Goal: Task Accomplishment & Management: Use online tool/utility

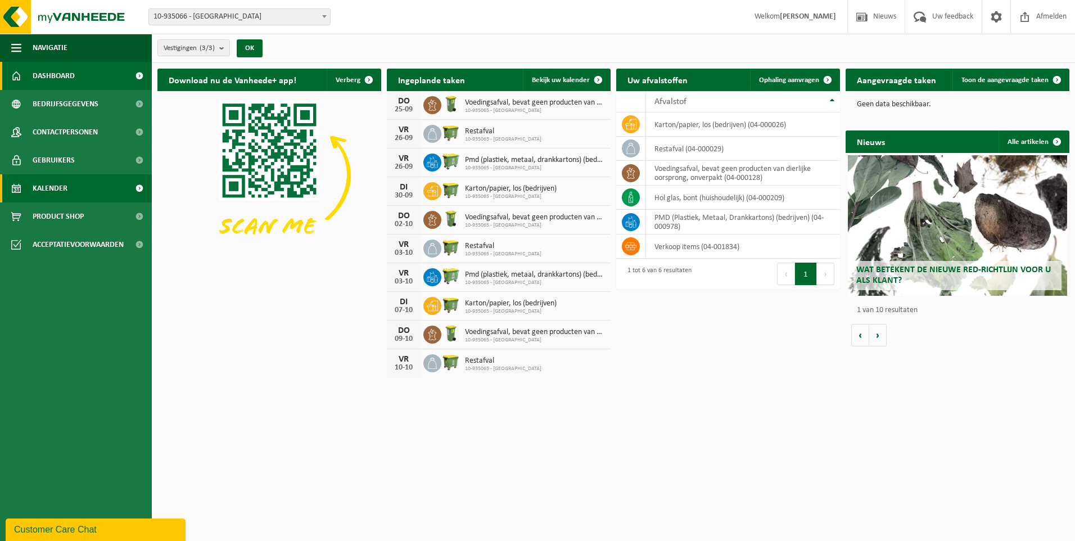
click at [45, 188] on span "Kalender" at bounding box center [50, 188] width 35 height 28
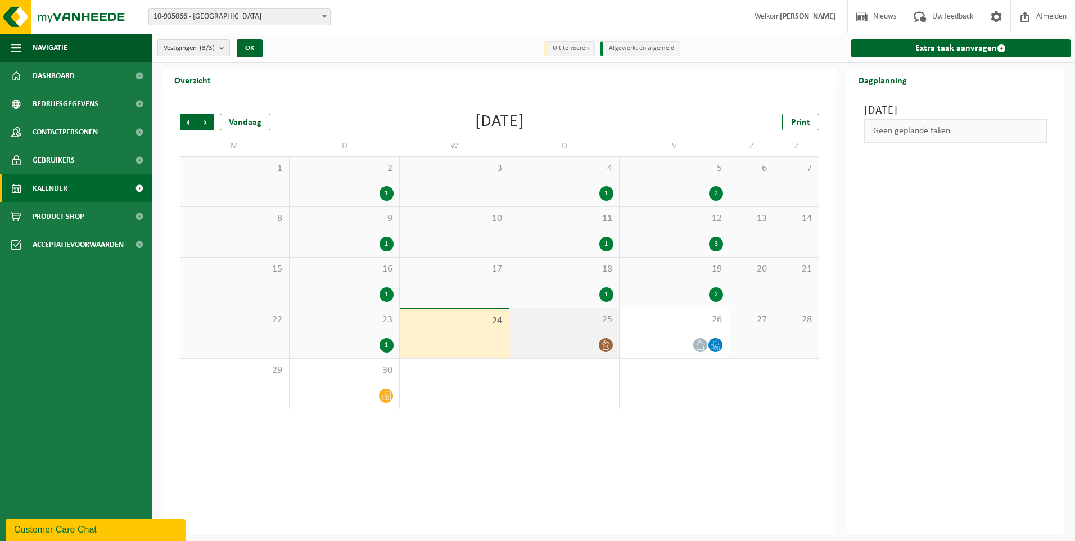
click at [580, 334] on div "25" at bounding box center [563, 333] width 109 height 50
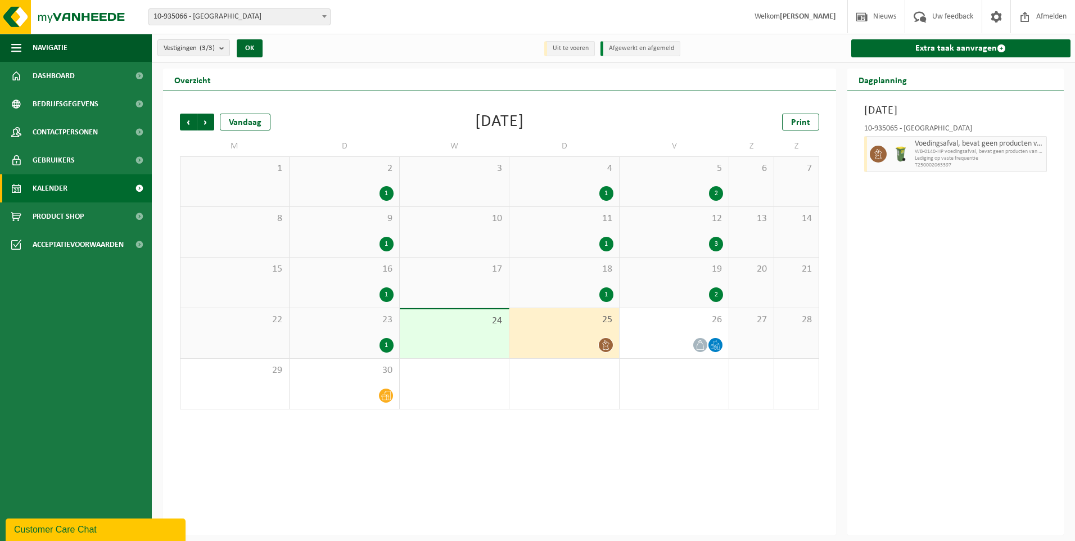
click at [943, 163] on span "T250002063397" at bounding box center [979, 165] width 129 height 7
click at [926, 156] on span "Lediging op vaste frequentie" at bounding box center [979, 158] width 129 height 7
drag, startPoint x: 926, startPoint y: 156, endPoint x: 993, endPoint y: 219, distance: 92.7
click at [993, 219] on div "Donderdag 25 september 2025 10-935065 - SINT-BAVOBASISSCHOOL VZW - GENT Voeding…" at bounding box center [955, 313] width 217 height 444
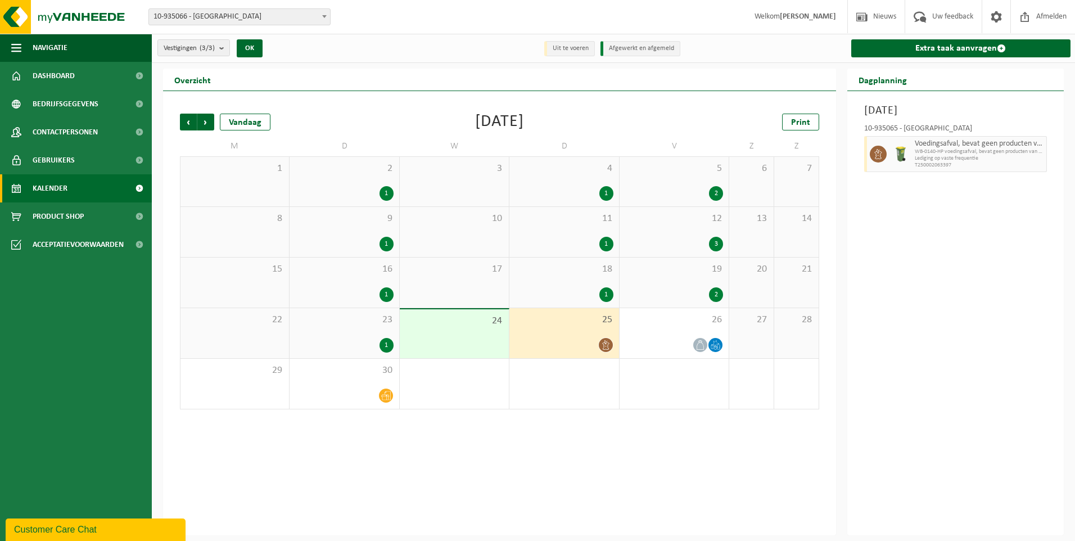
click at [557, 327] on div "25" at bounding box center [563, 333] width 109 height 50
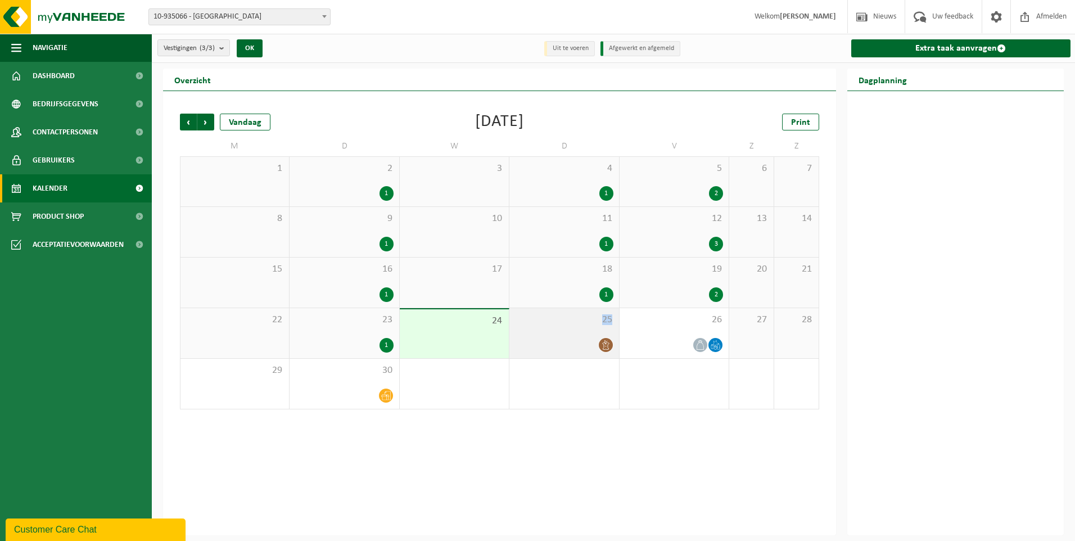
click at [557, 327] on div "25" at bounding box center [563, 333] width 109 height 50
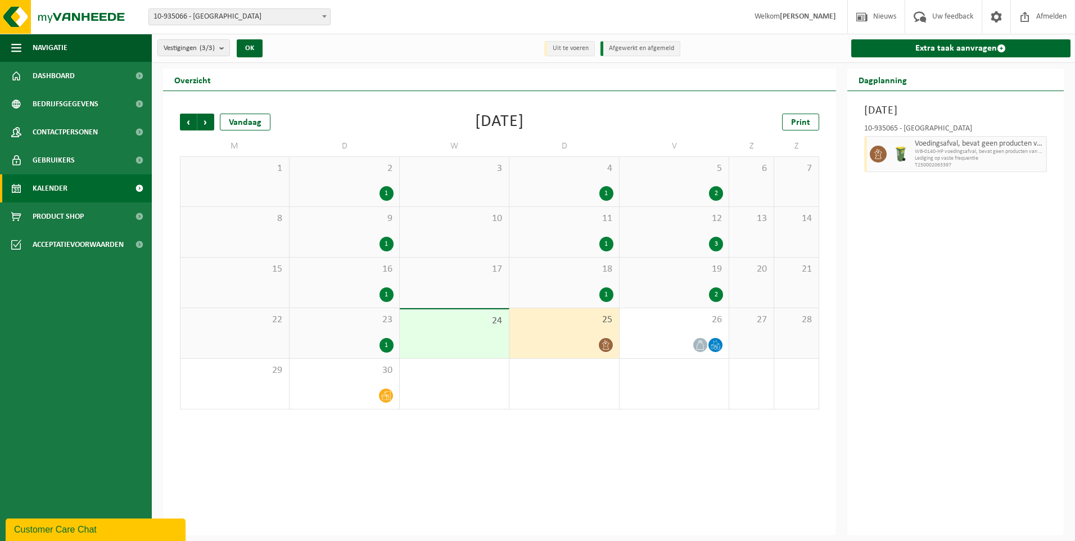
click at [930, 166] on span "T250002063397" at bounding box center [979, 165] width 129 height 7
click at [674, 328] on div "26" at bounding box center [674, 333] width 109 height 50
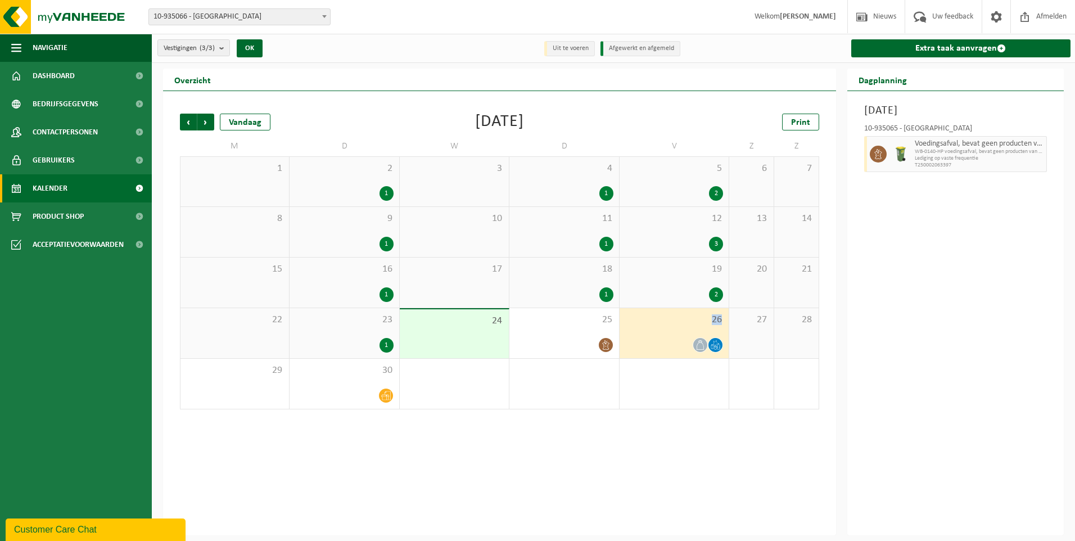
click at [674, 328] on div "26" at bounding box center [674, 333] width 109 height 50
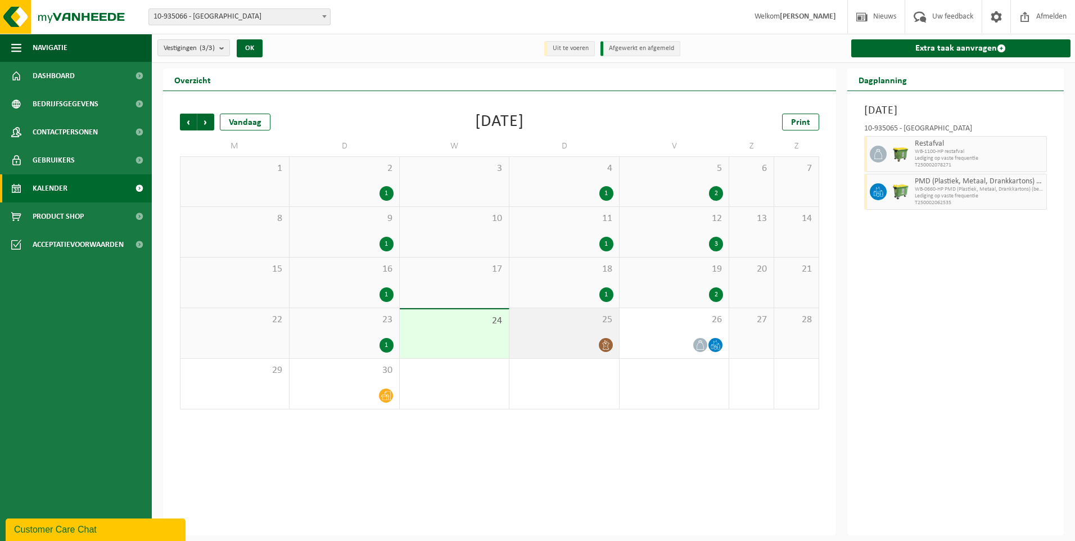
drag, startPoint x: 674, startPoint y: 328, endPoint x: 583, endPoint y: 343, distance: 91.7
click at [583, 343] on div at bounding box center [564, 344] width 98 height 15
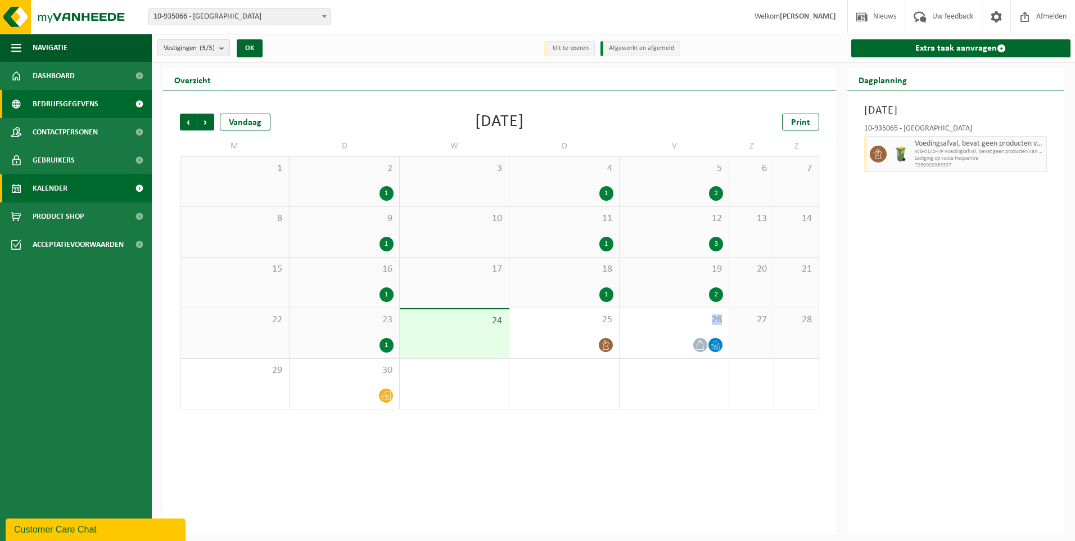
click at [66, 109] on span "Bedrijfsgegevens" at bounding box center [66, 104] width 66 height 28
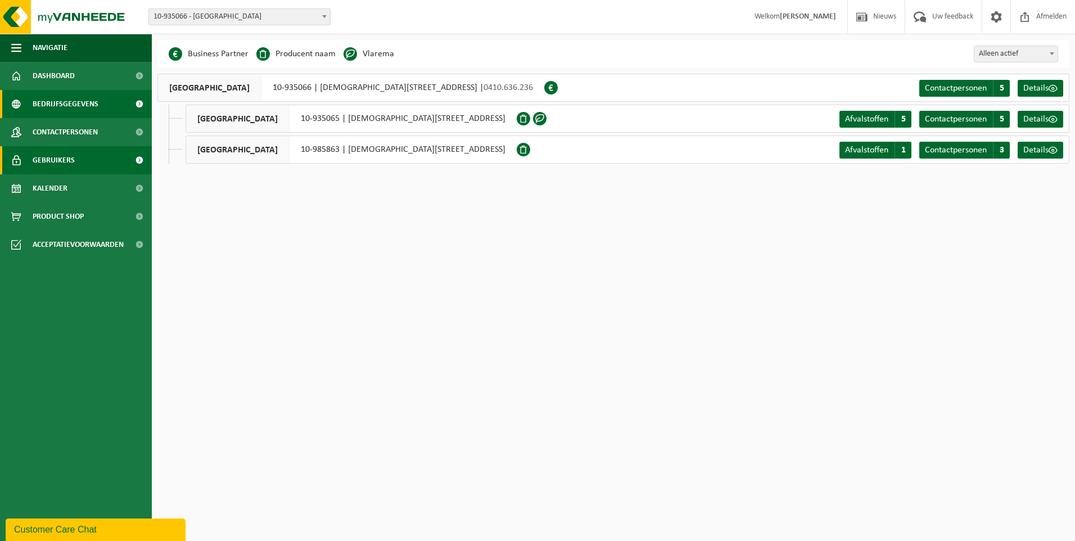
click at [65, 159] on span "Gebruikers" at bounding box center [54, 160] width 42 height 28
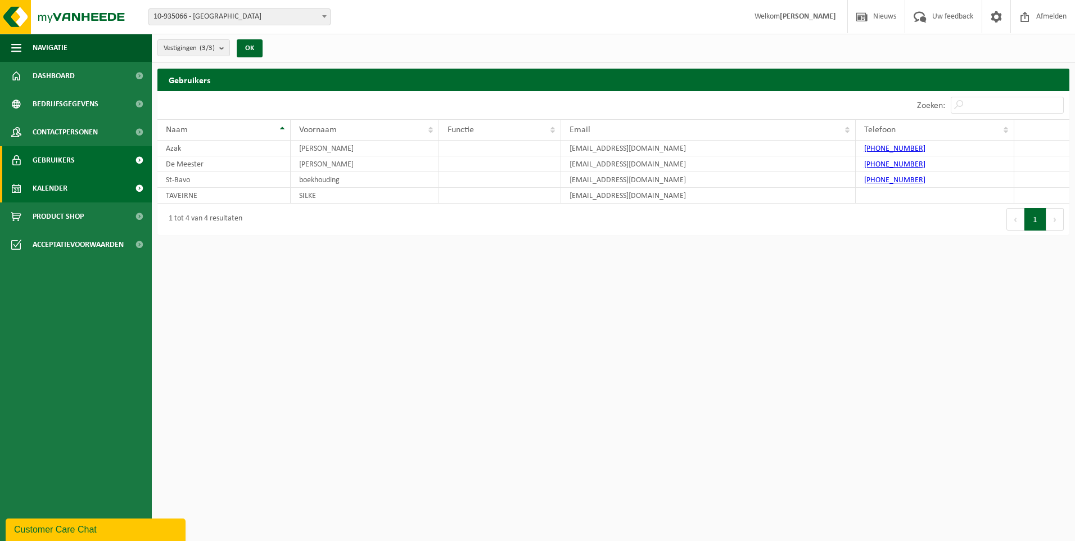
click at [62, 188] on span "Kalender" at bounding box center [50, 188] width 35 height 28
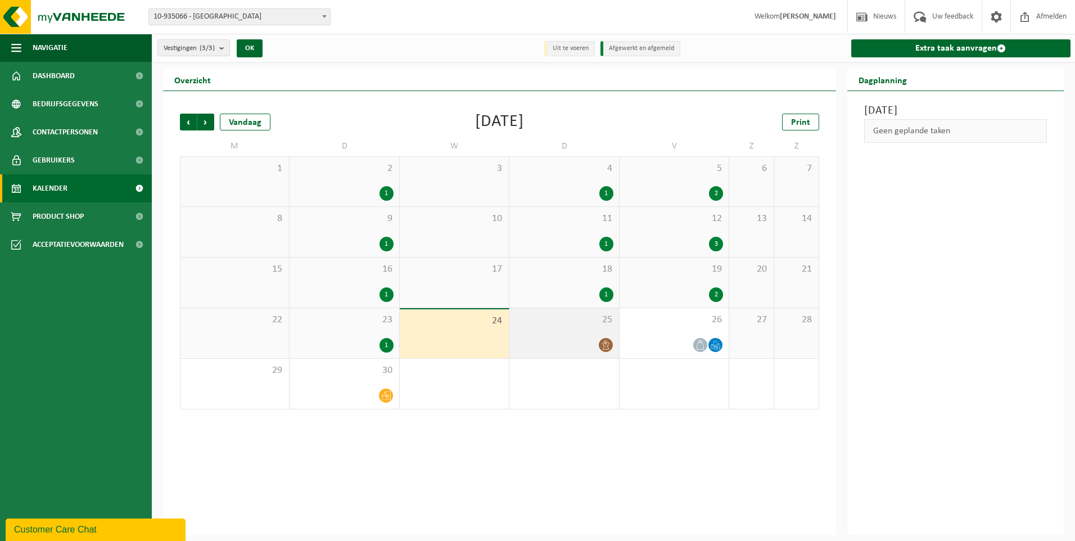
click at [576, 344] on div at bounding box center [564, 344] width 98 height 15
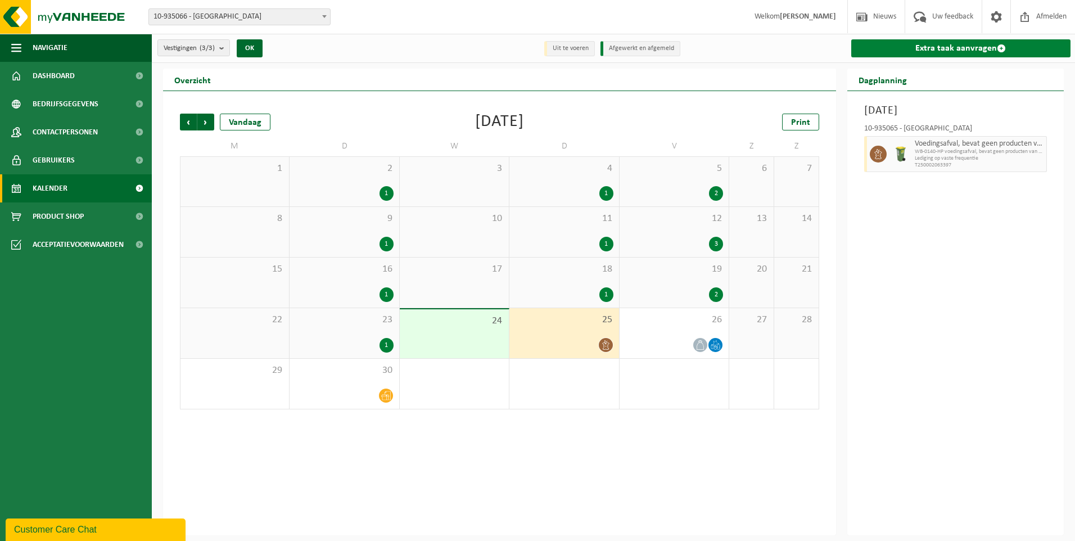
click at [1002, 47] on span at bounding box center [1001, 48] width 9 height 9
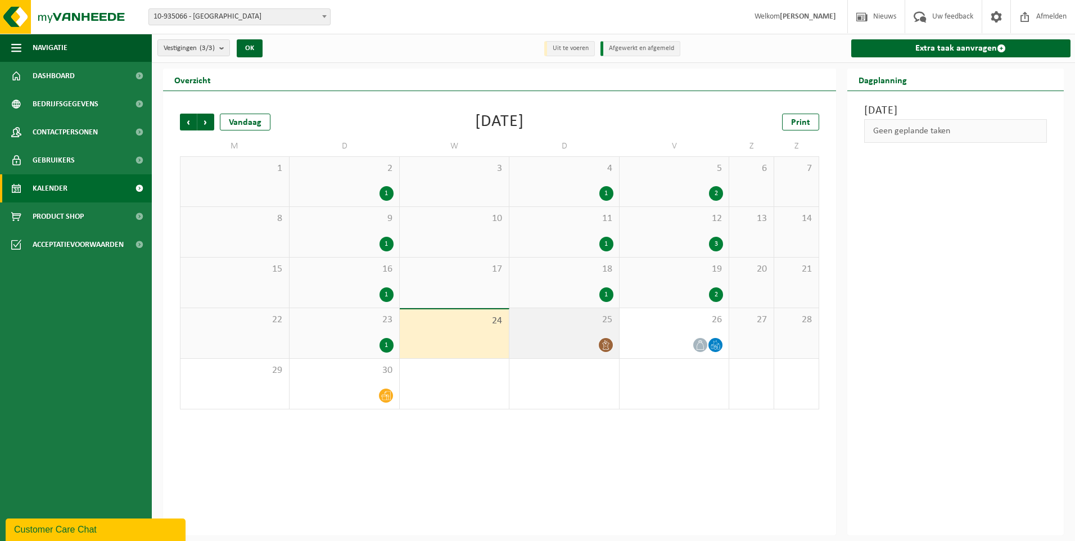
click at [564, 337] on div at bounding box center [564, 344] width 98 height 15
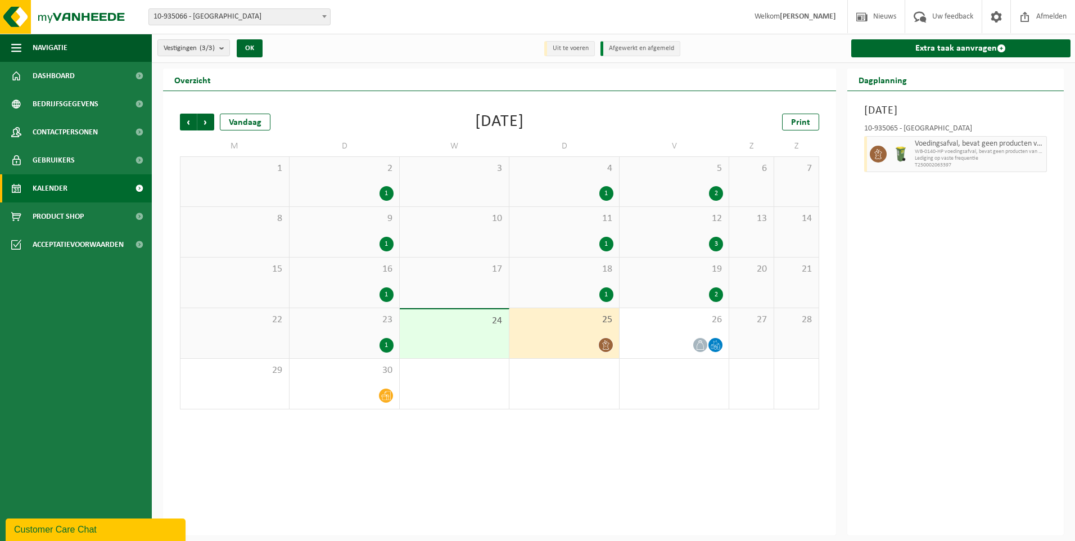
click at [947, 162] on span "T250002063397" at bounding box center [979, 165] width 129 height 7
click at [943, 277] on div "Donderdag 25 september 2025 10-935065 - SINT-BAVOBASISSCHOOL VZW - GENT Voeding…" at bounding box center [955, 313] width 217 height 444
click at [76, 78] on link "Dashboard" at bounding box center [76, 76] width 152 height 28
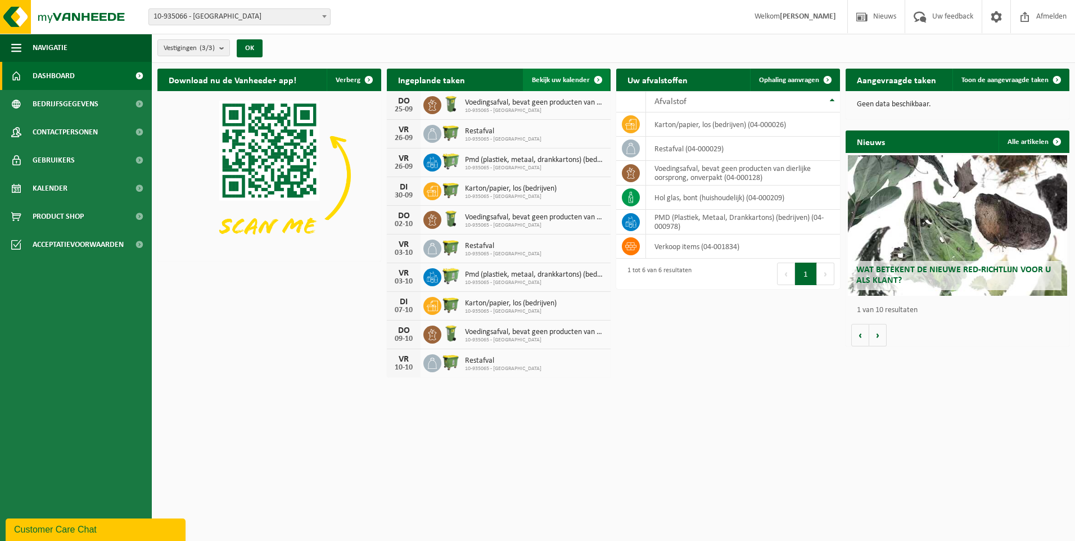
click at [595, 80] on span at bounding box center [598, 80] width 22 height 22
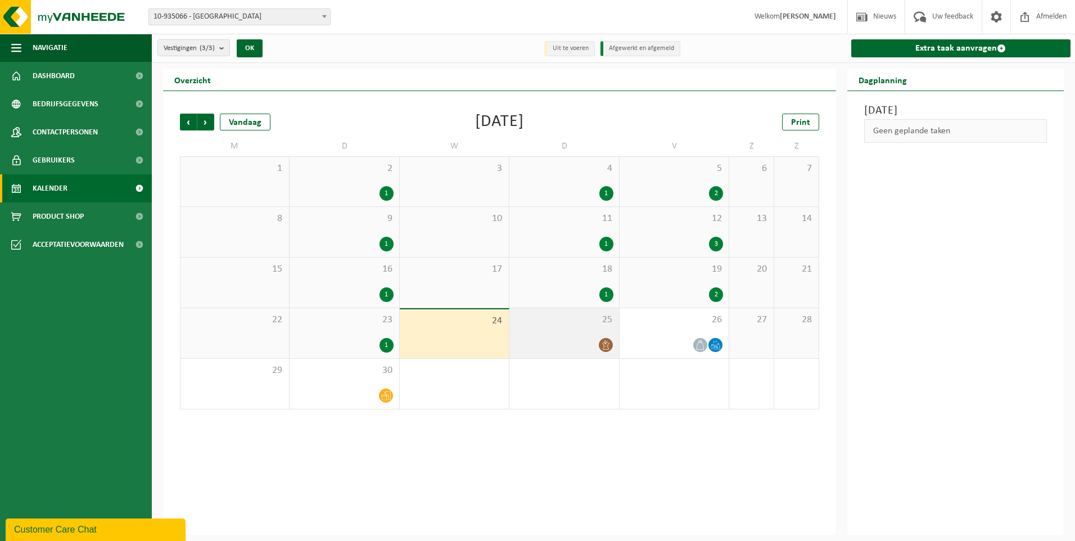
click at [562, 338] on div at bounding box center [564, 344] width 98 height 15
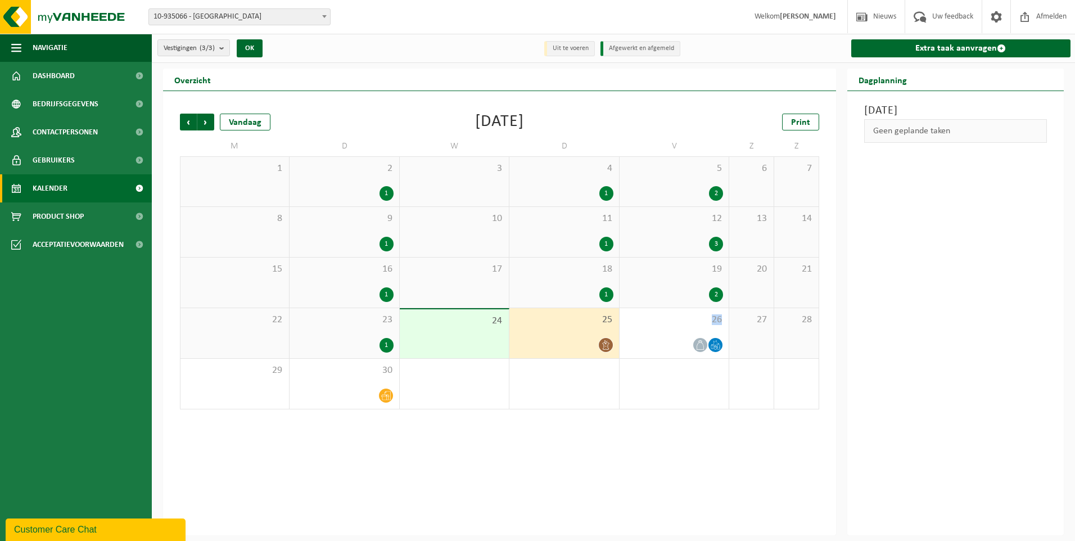
click at [562, 338] on div at bounding box center [564, 344] width 98 height 15
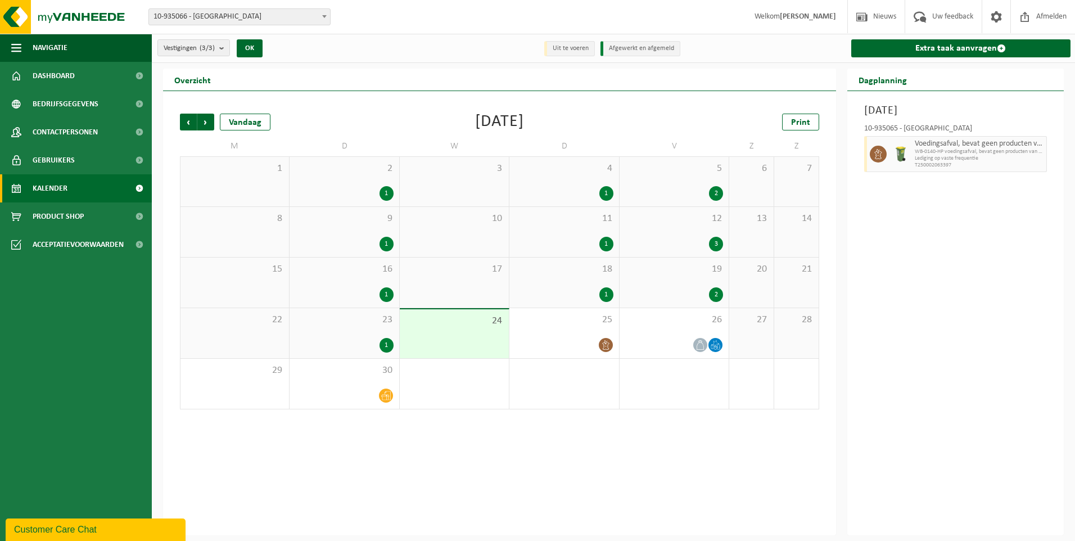
drag, startPoint x: 938, startPoint y: 160, endPoint x: 859, endPoint y: 206, distance: 91.7
click at [859, 206] on div "Donderdag 25 september 2025 10-935065 - SINT-BAVOBASISSCHOOL VZW - GENT Voeding…" at bounding box center [955, 313] width 217 height 444
click at [593, 332] on div "25" at bounding box center [563, 333] width 109 height 50
drag, startPoint x: 593, startPoint y: 332, endPoint x: 598, endPoint y: 409, distance: 76.6
click at [598, 409] on div "Vorige Volgende Vandaag September 2025 Print M D W D V Z Z 1 2 1 3 4 1 5 2 6 7 …" at bounding box center [499, 261] width 650 height 318
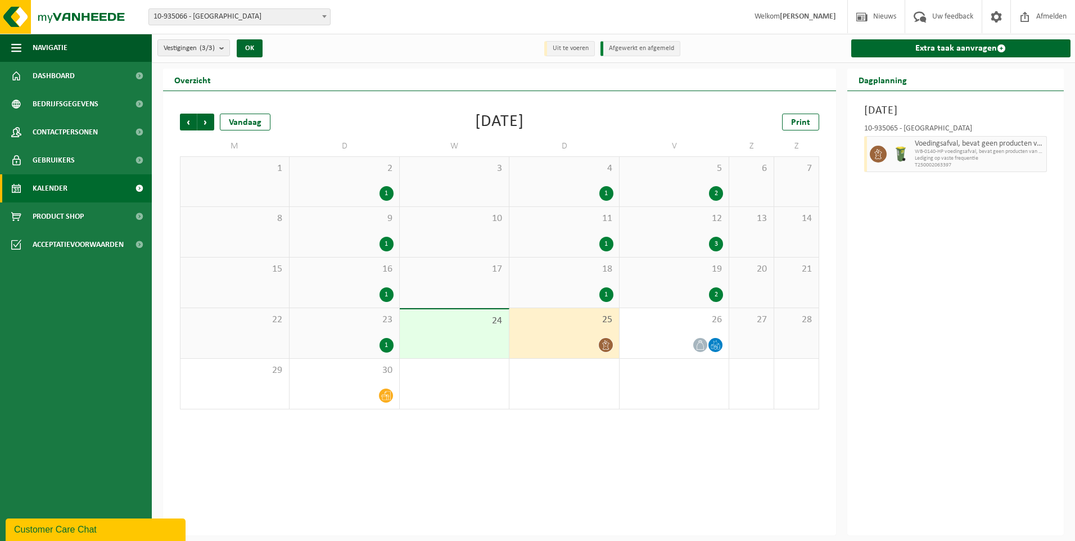
click at [577, 50] on li "Uit te voeren" at bounding box center [569, 48] width 51 height 15
click at [206, 123] on span "Volgende" at bounding box center [205, 122] width 17 height 17
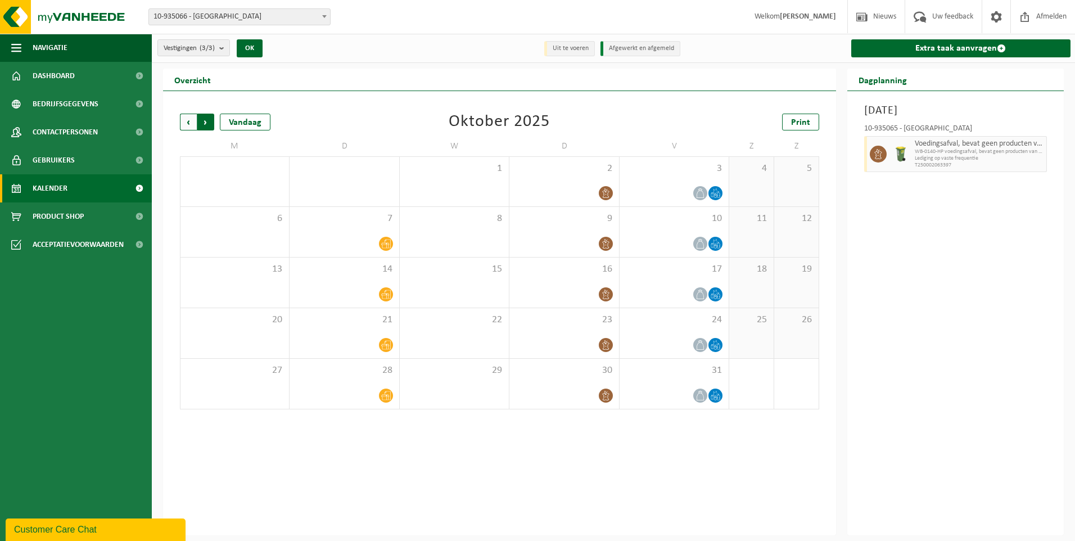
click at [184, 120] on span "Vorige" at bounding box center [188, 122] width 17 height 17
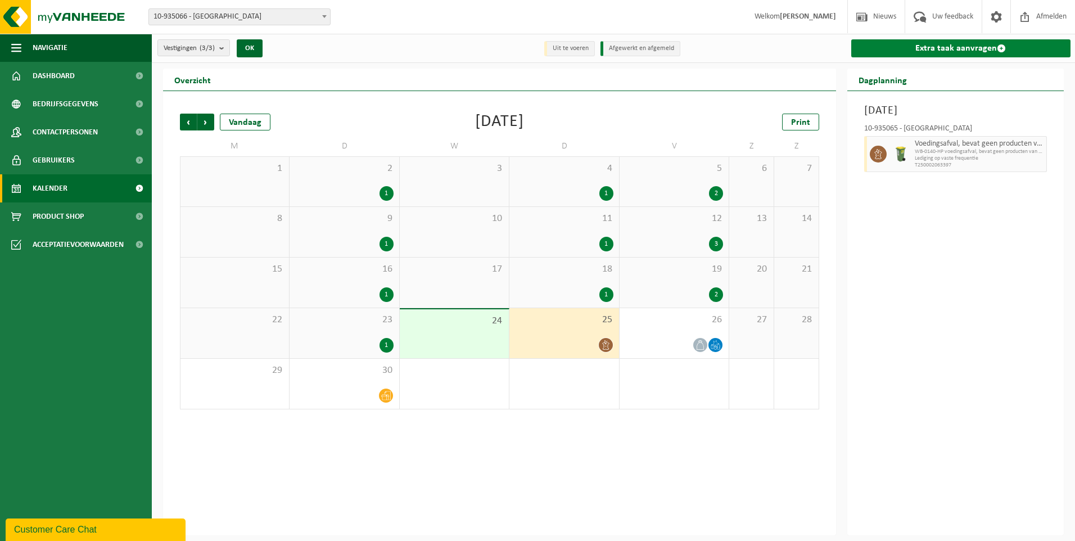
click at [941, 50] on link "Extra taak aanvragen" at bounding box center [961, 48] width 220 height 18
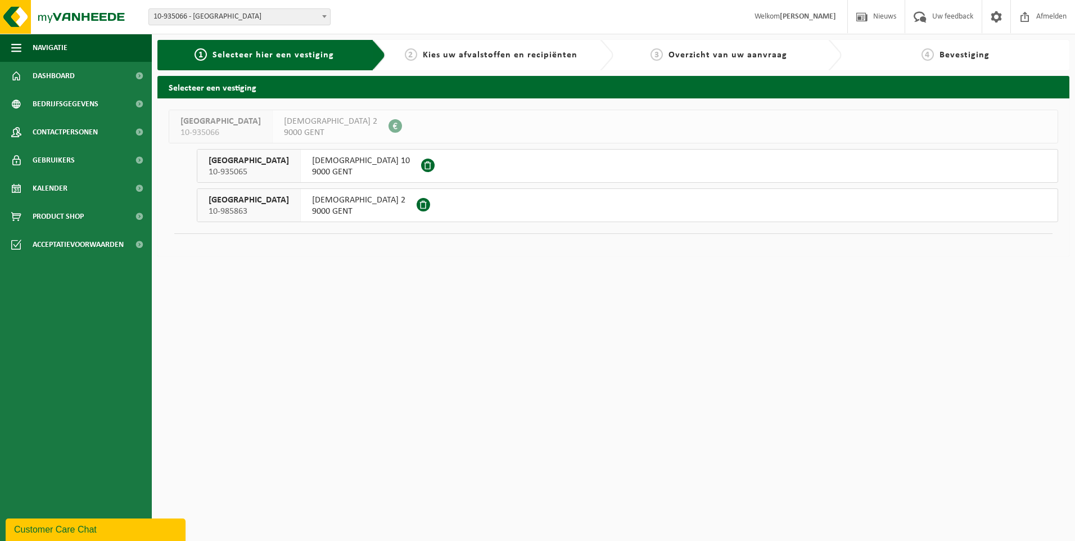
click at [374, 171] on span "9000 GENT" at bounding box center [361, 171] width 98 height 11
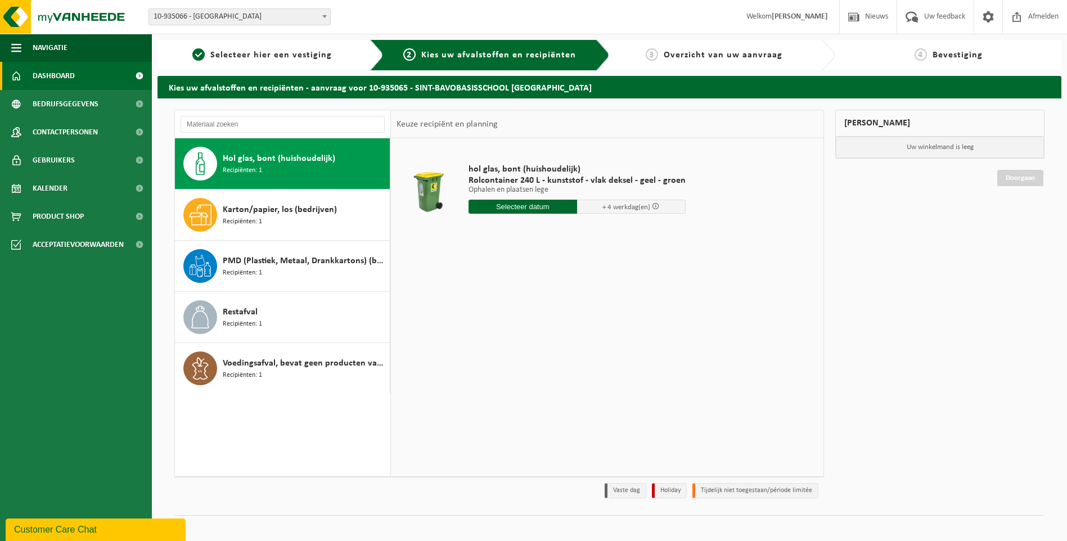
click at [38, 76] on span "Dashboard" at bounding box center [54, 76] width 42 height 28
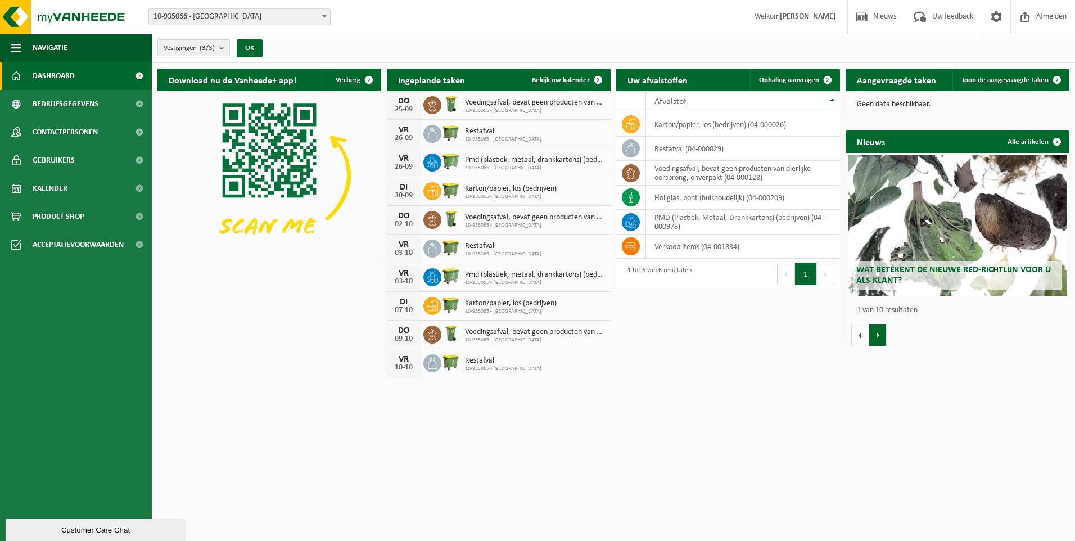
click at [880, 337] on button "Volgende" at bounding box center [877, 335] width 17 height 22
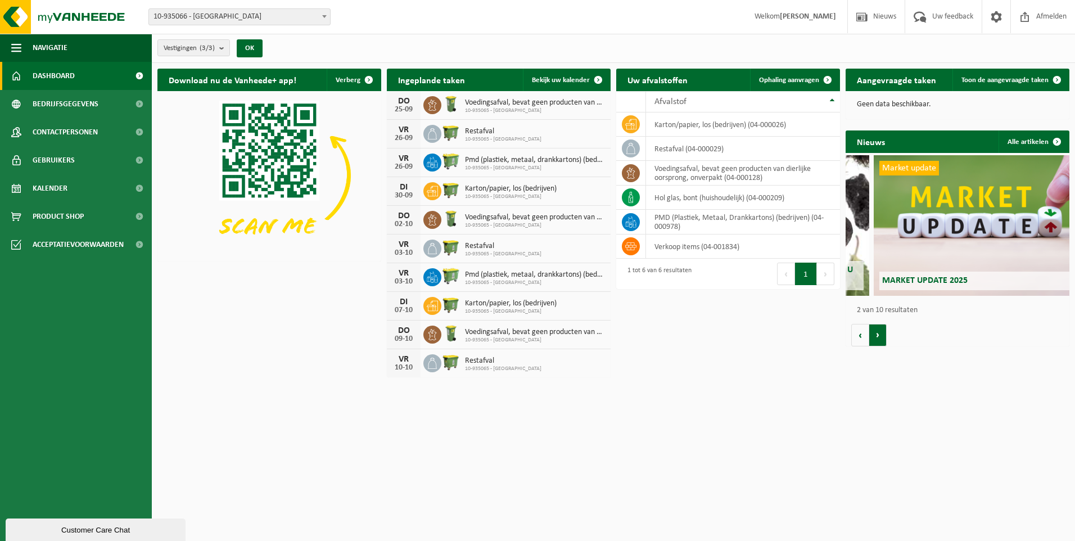
scroll to position [0, 224]
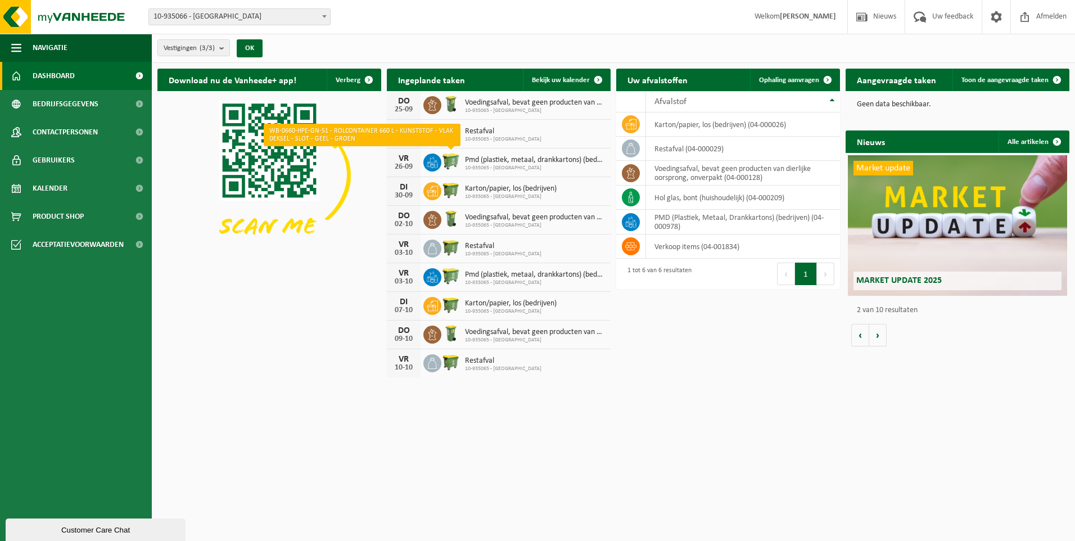
click at [449, 165] on img at bounding box center [450, 161] width 19 height 19
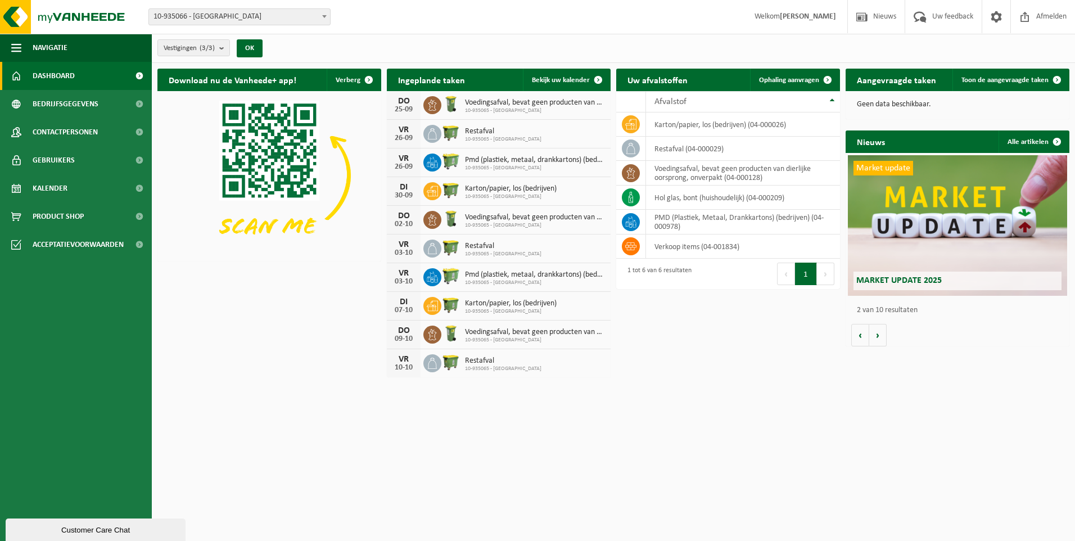
click at [449, 165] on img at bounding box center [450, 161] width 19 height 19
click at [576, 79] on span "Bekijk uw kalender" at bounding box center [561, 79] width 58 height 7
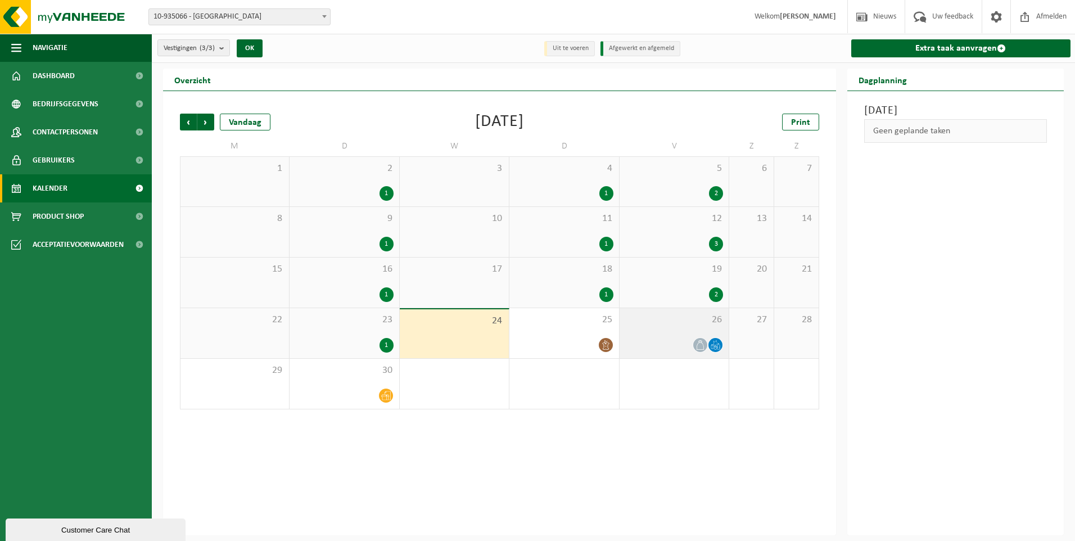
click at [677, 328] on div "26" at bounding box center [674, 333] width 109 height 50
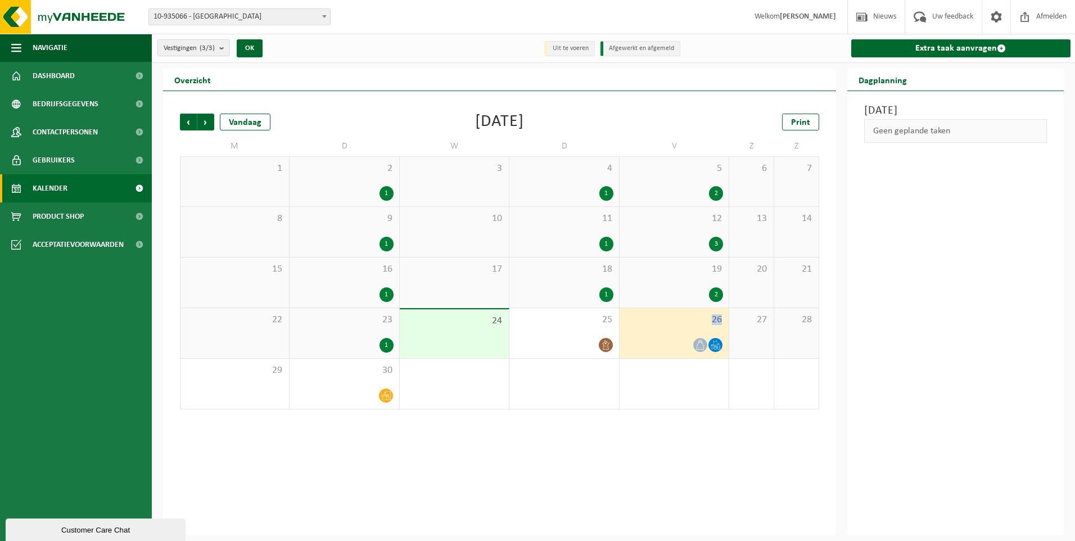
click at [677, 328] on div "26" at bounding box center [674, 333] width 109 height 50
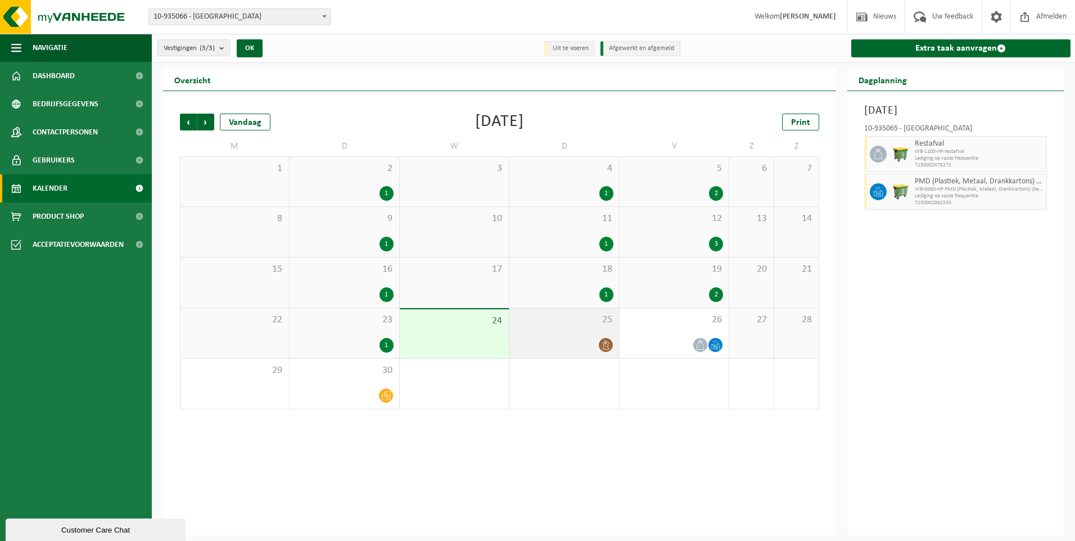
click at [585, 340] on div at bounding box center [564, 344] width 98 height 15
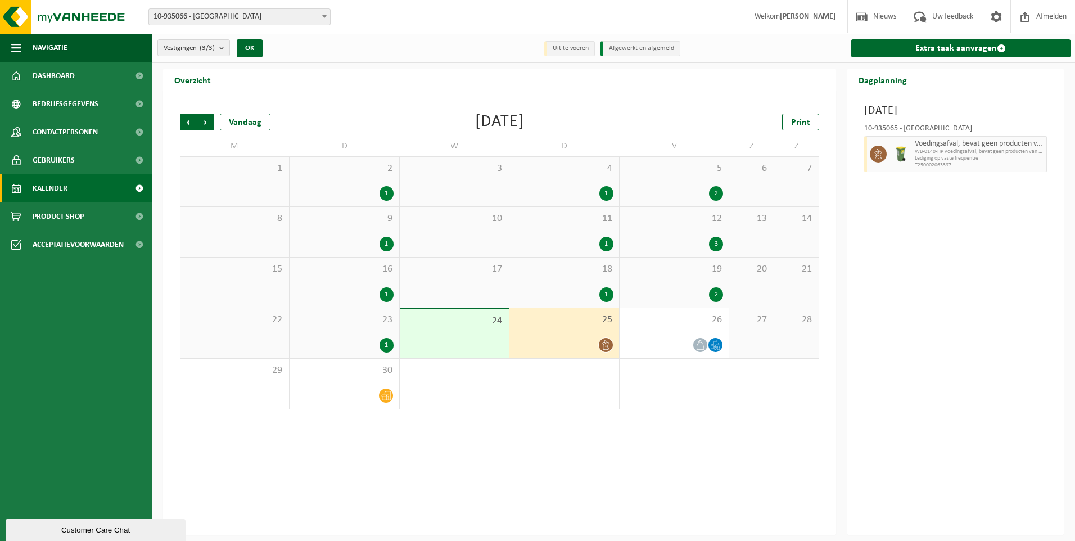
click at [1036, 162] on span "T250002063397" at bounding box center [979, 165] width 129 height 7
click at [1049, 151] on div "10-935065 - SINT-BAVOBASISSCHOOL VZW - GENT Voedingsafval, bevat geen producten…" at bounding box center [956, 146] width 195 height 55
click at [685, 338] on div at bounding box center [674, 344] width 98 height 15
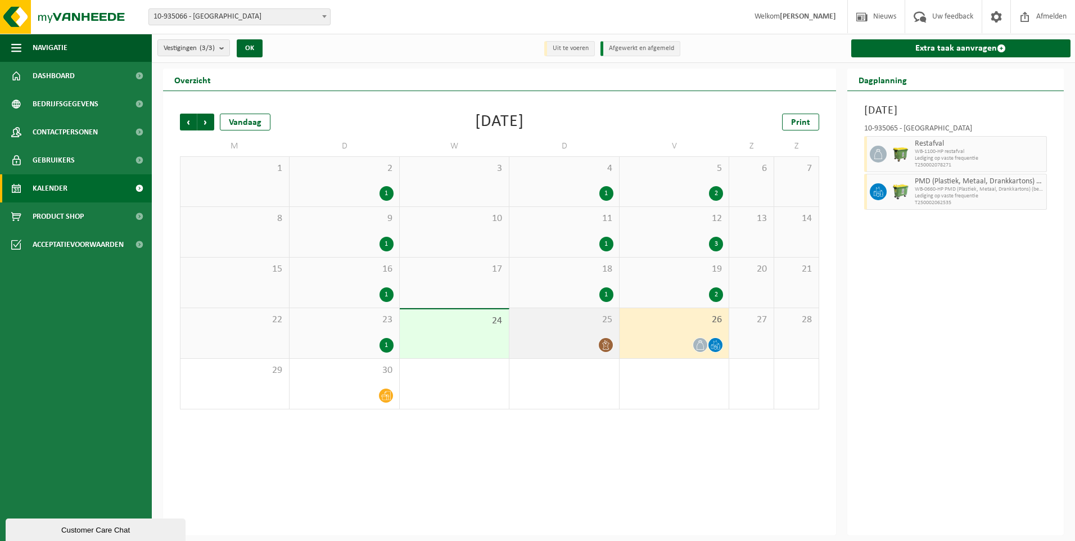
click at [583, 341] on div at bounding box center [564, 344] width 98 height 15
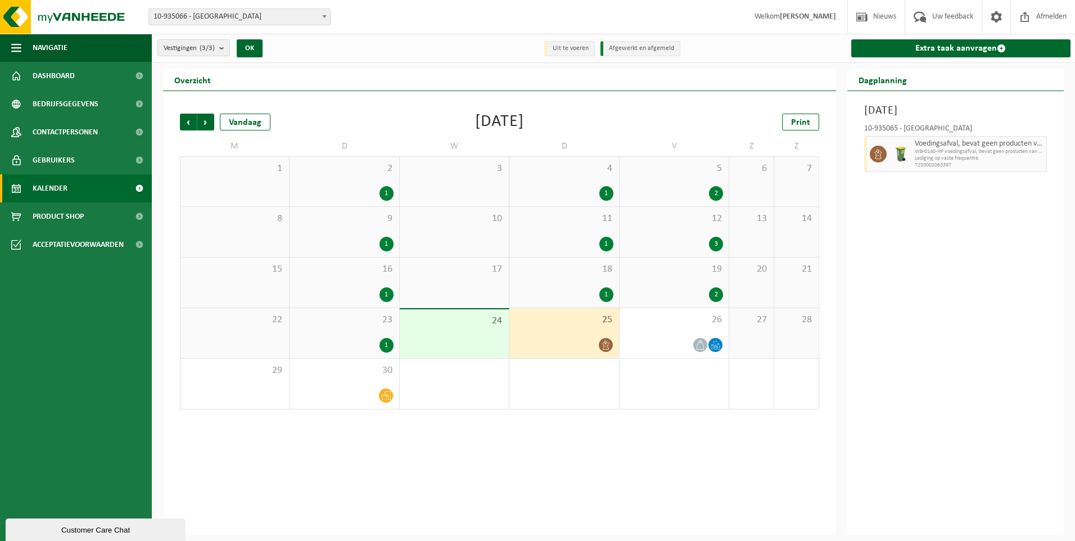
click at [1044, 151] on div "Voedingsafval, bevat geen producten van dierlijke oorsprong, onverpakt WB-0140-…" at bounding box center [979, 154] width 135 height 36
click at [1047, 151] on div "10-935065 - SINT-BAVOBASISSCHOOL VZW - GENT Voedingsafval, bevat geen producten…" at bounding box center [956, 146] width 195 height 55
